Goal: Information Seeking & Learning: Learn about a topic

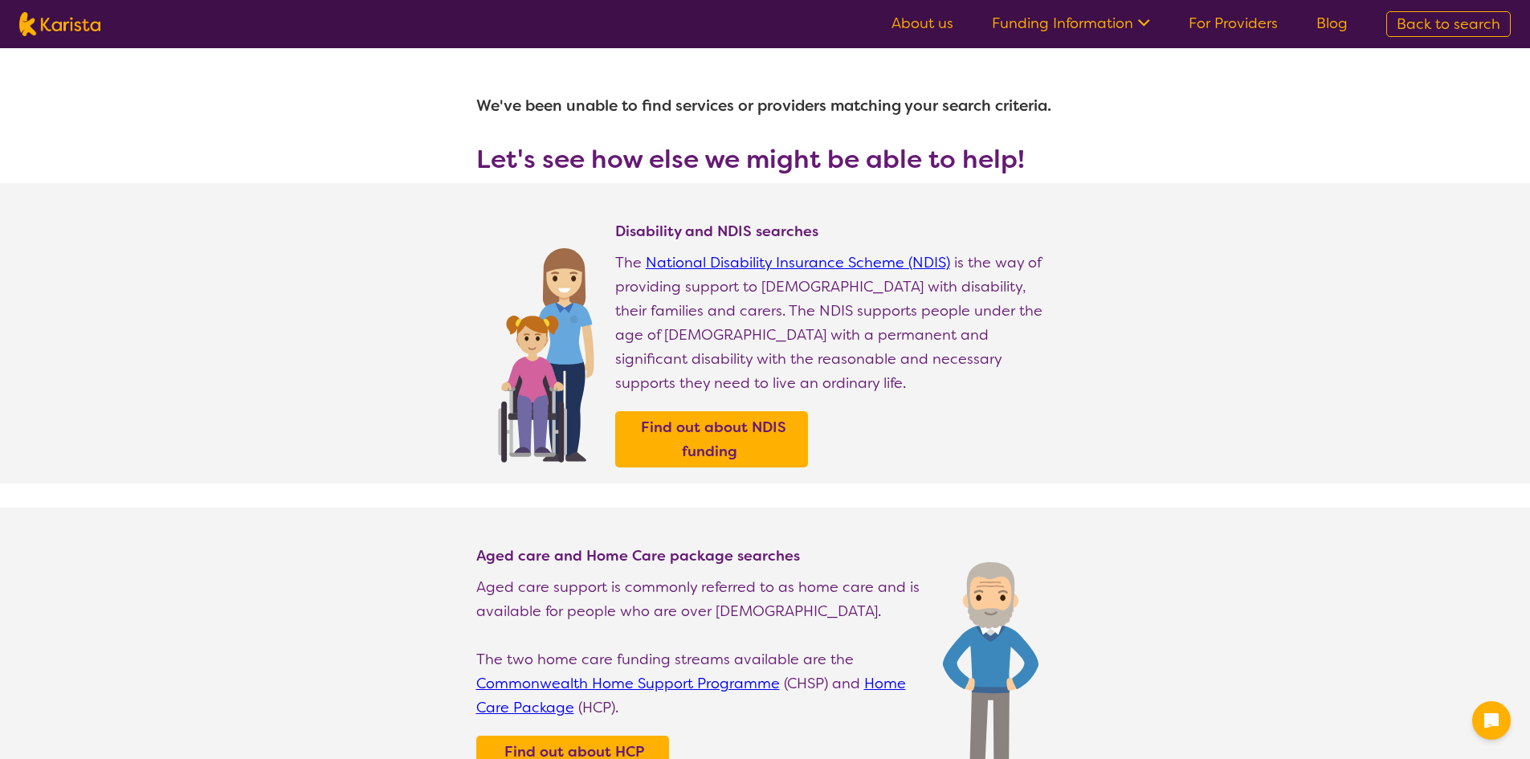
select select "Support worker"
select select "AD"
select select "NDIS"
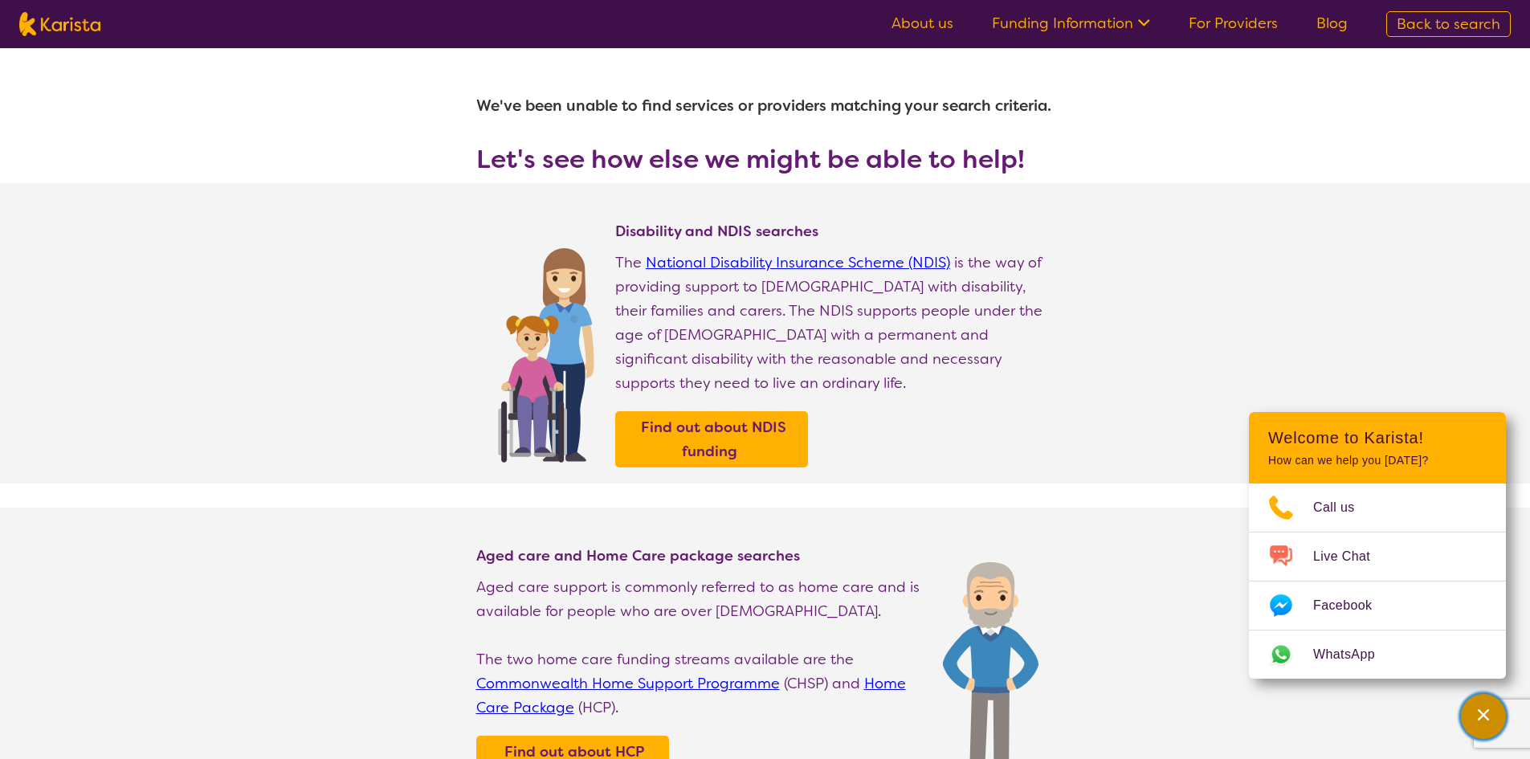
click at [1494, 714] on div "Channel Menu" at bounding box center [1483, 716] width 32 height 35
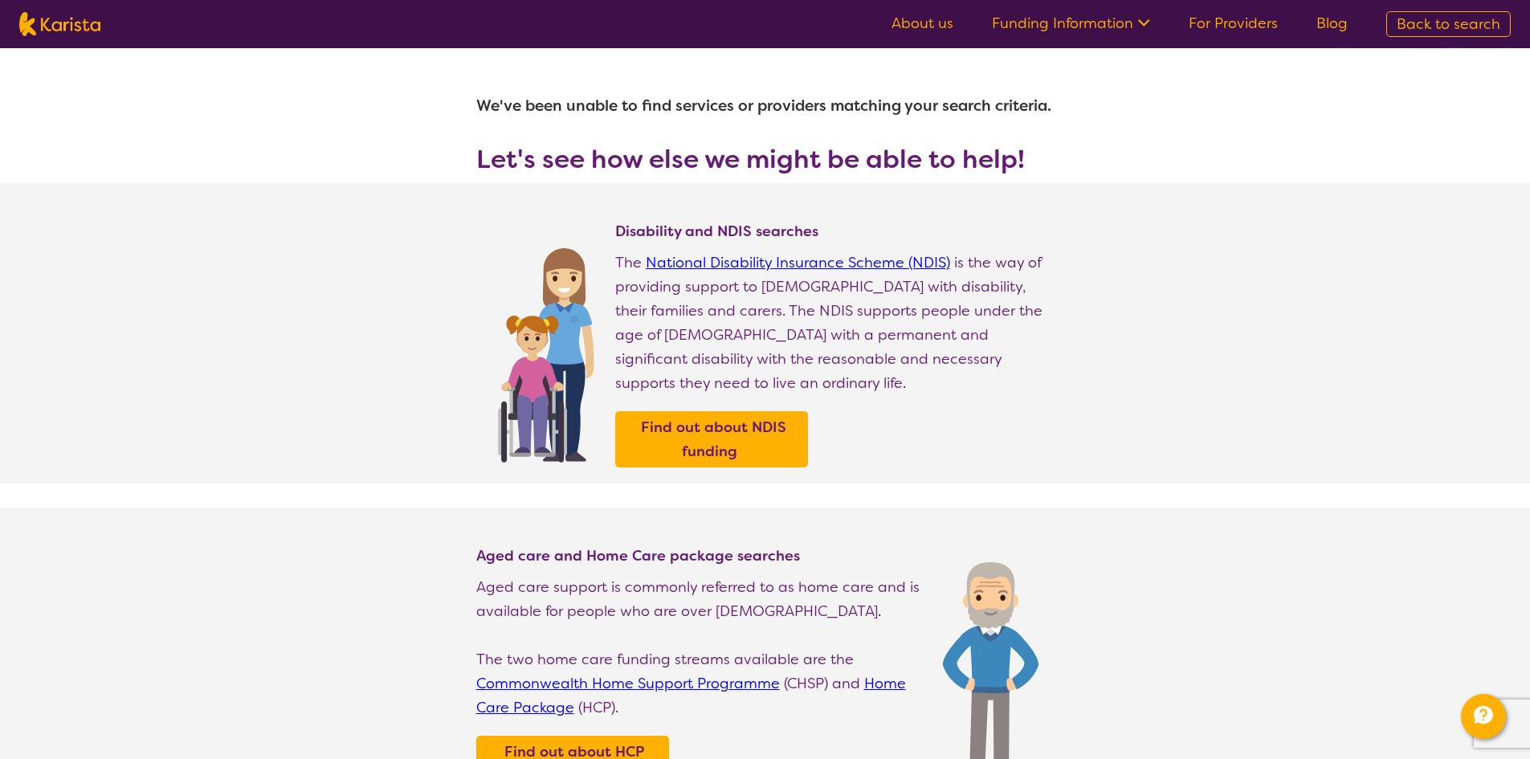
click at [1038, 27] on link "Funding Information" at bounding box center [1071, 23] width 158 height 19
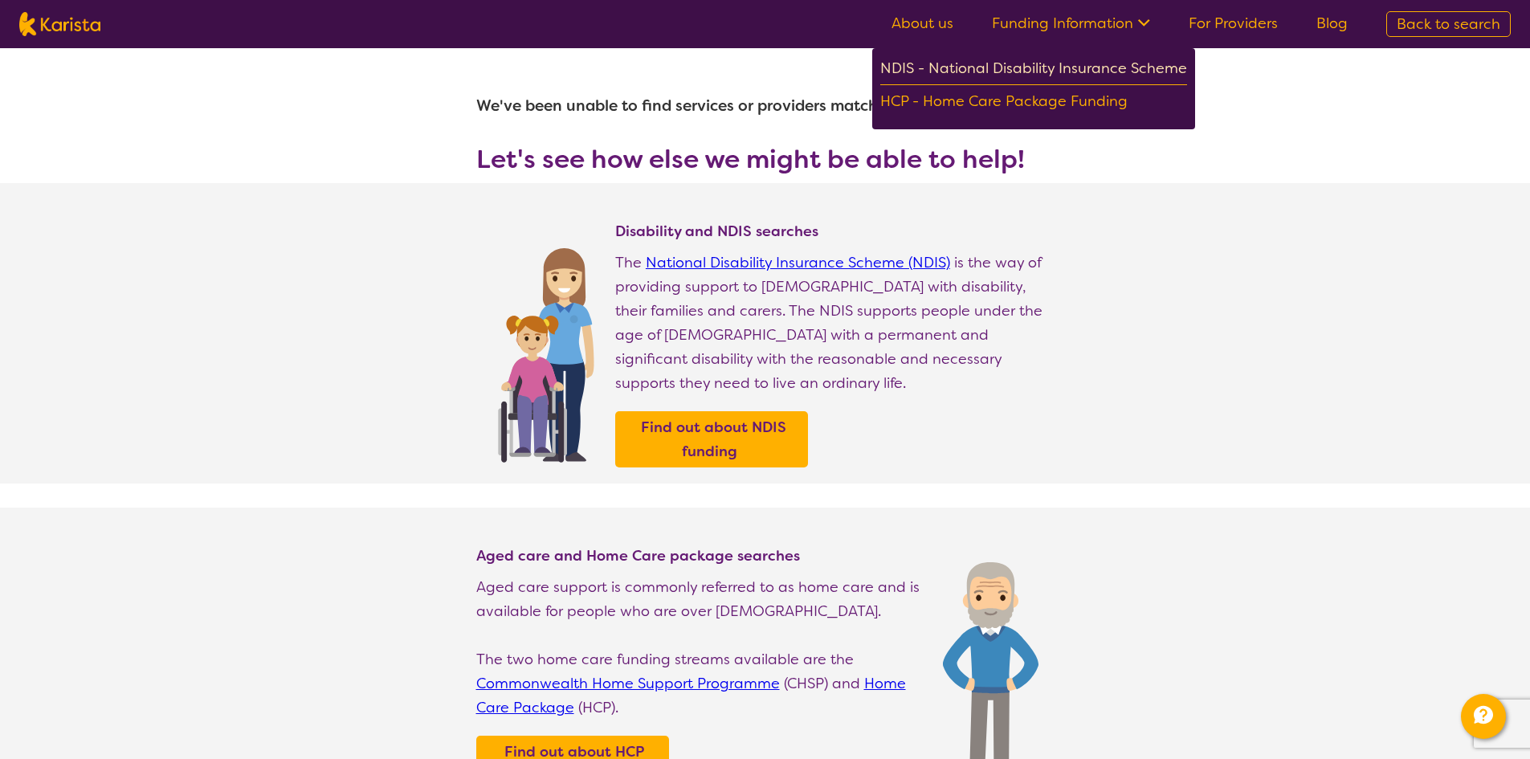
click at [1027, 72] on div "NDIS - National Disability Insurance Scheme" at bounding box center [1033, 70] width 307 height 29
